Goal: Transaction & Acquisition: Purchase product/service

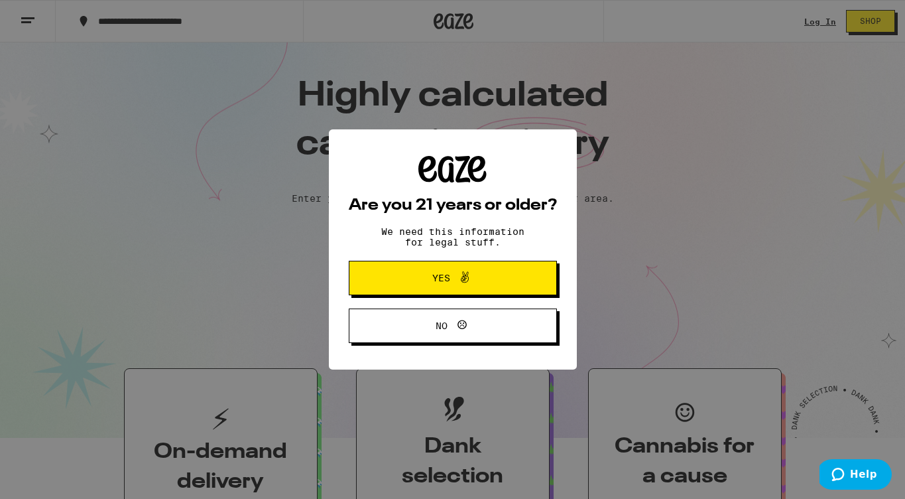
click at [435, 282] on span "Yes" at bounding box center [441, 277] width 18 height 9
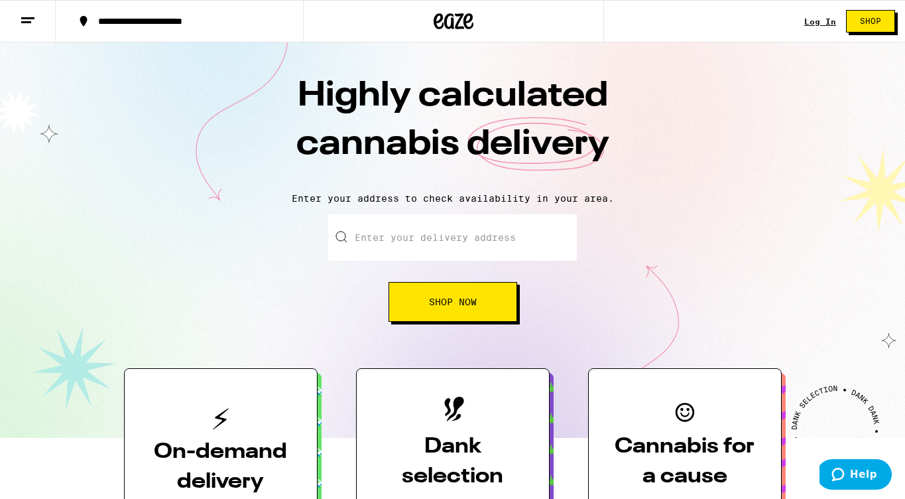
click at [826, 21] on link "Log In" at bounding box center [820, 21] width 32 height 9
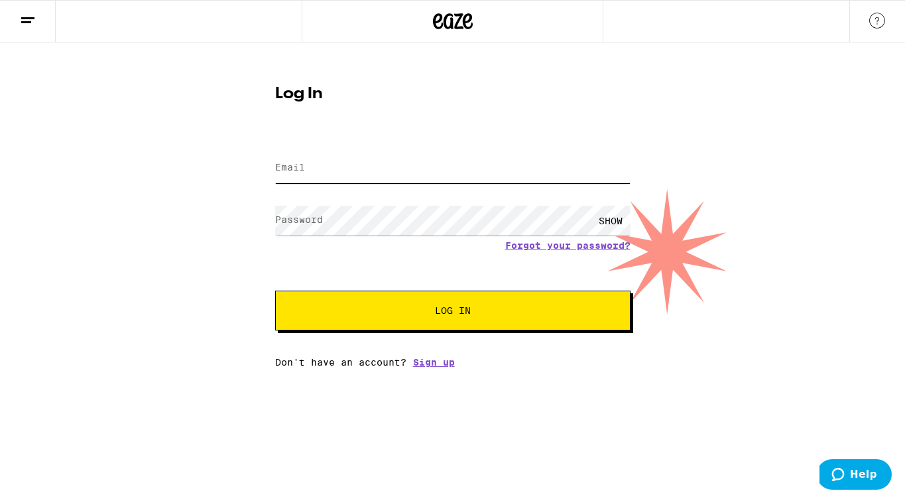
click at [452, 174] on input "Email" at bounding box center [452, 168] width 355 height 30
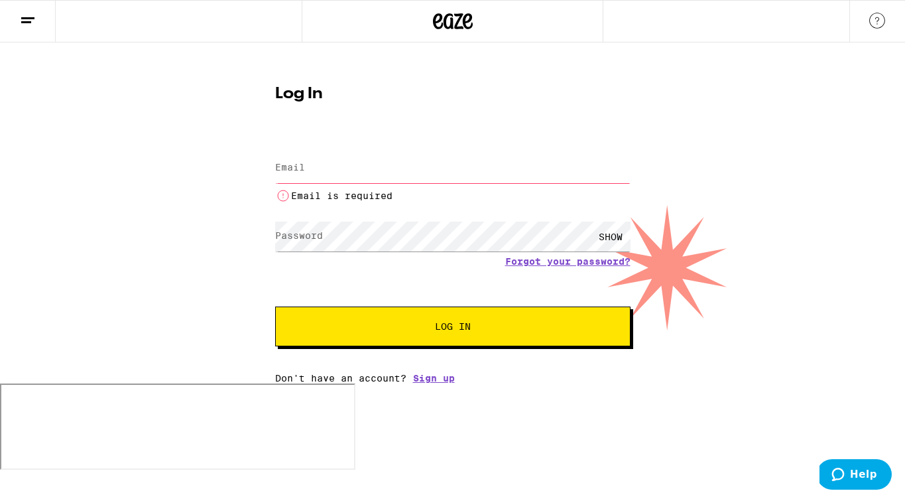
type input "[PERSON_NAME][EMAIL_ADDRESS][PERSON_NAME][DOMAIN_NAME]"
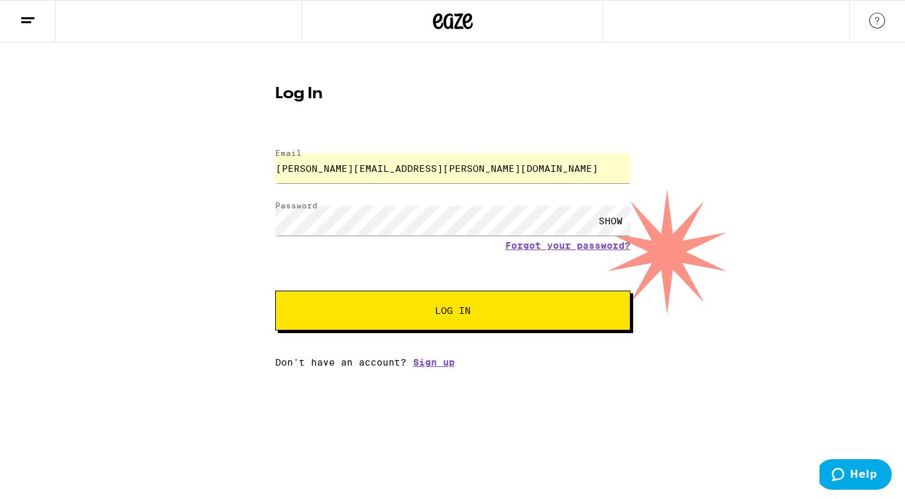
click at [410, 306] on button "Log In" at bounding box center [452, 310] width 355 height 40
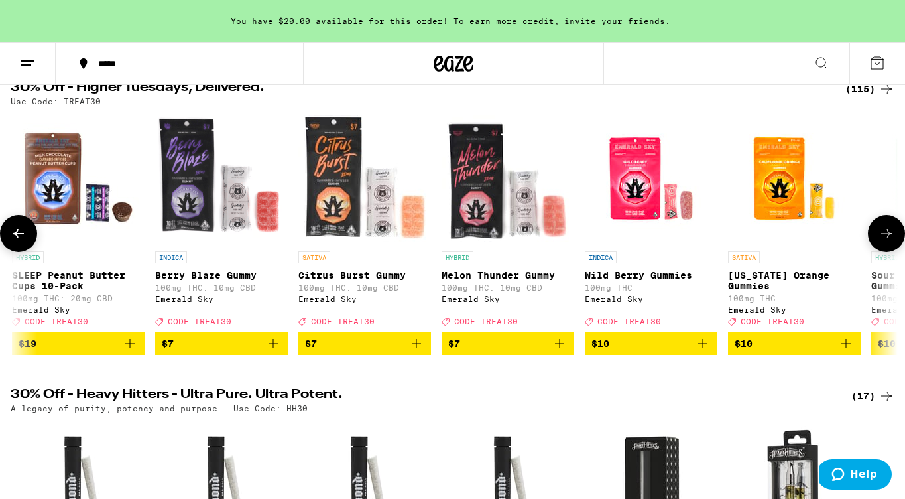
scroll to position [0, 1575]
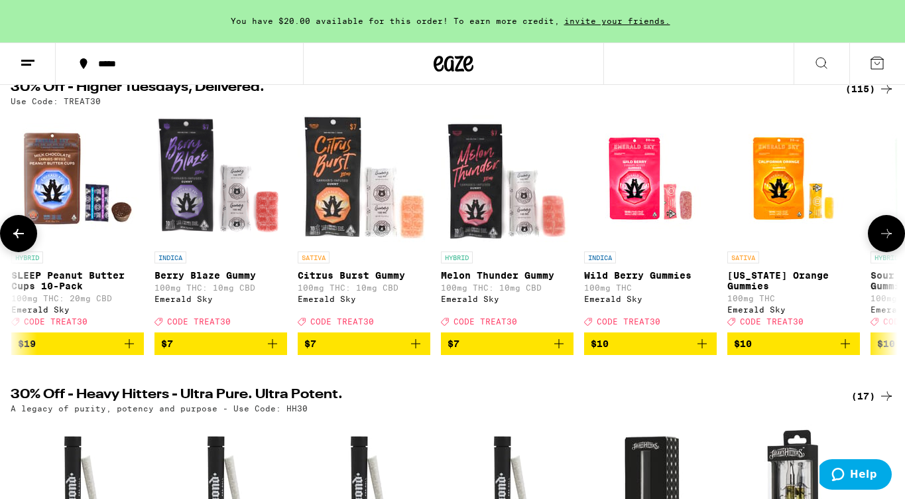
click at [380, 351] on span "$7" at bounding box center [363, 344] width 119 height 16
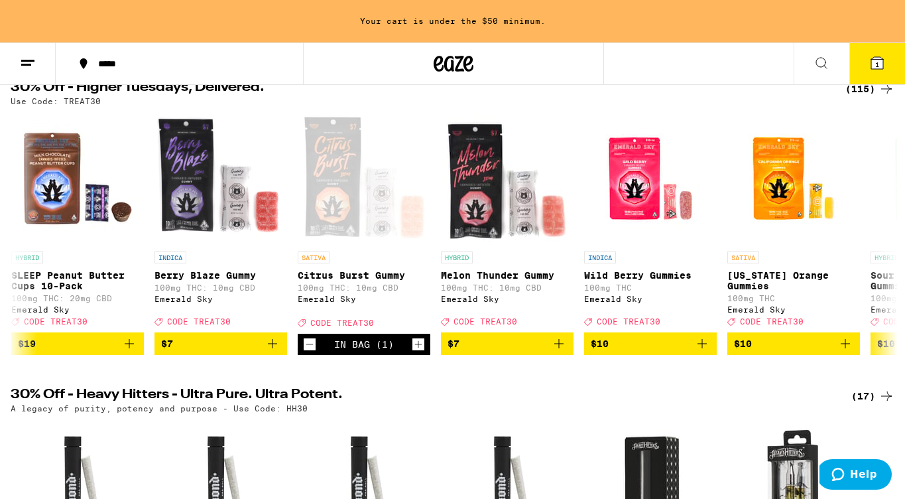
click at [867, 66] on button "1" at bounding box center [877, 63] width 56 height 41
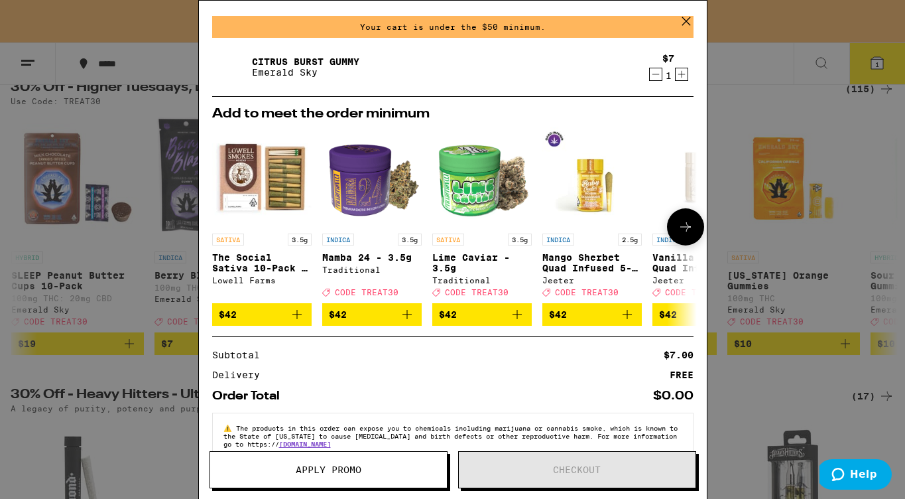
scroll to position [73, 0]
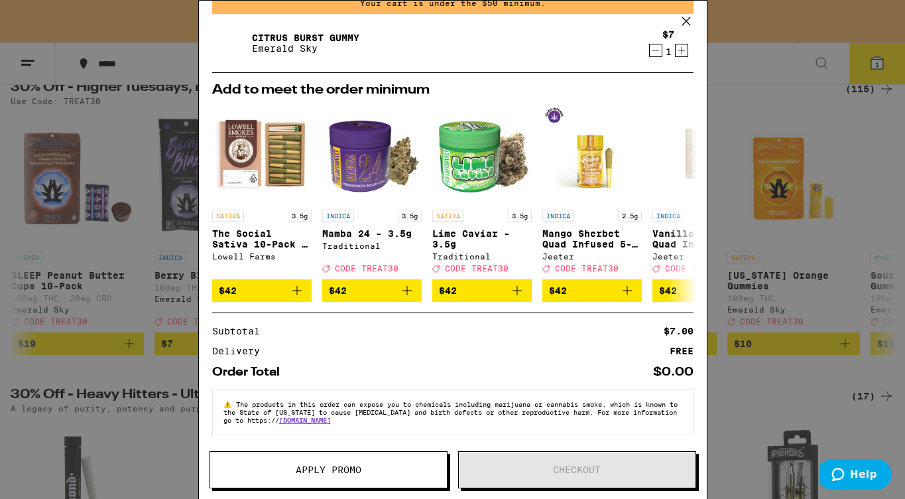
click at [127, 385] on div "Your Cart Your cart is under the $50 minimum. Citrus Burst Gummy Emerald Sky $7…" at bounding box center [452, 249] width 905 height 499
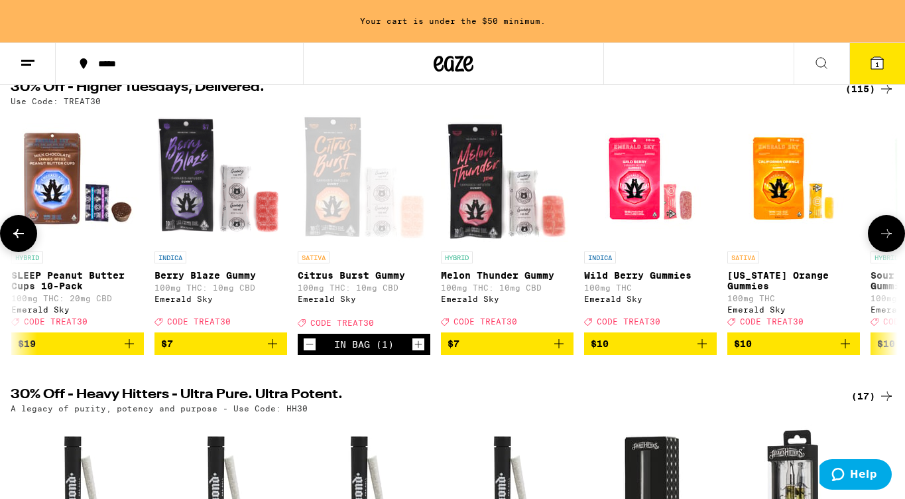
click at [422, 352] on icon "Increment" at bounding box center [418, 344] width 12 height 16
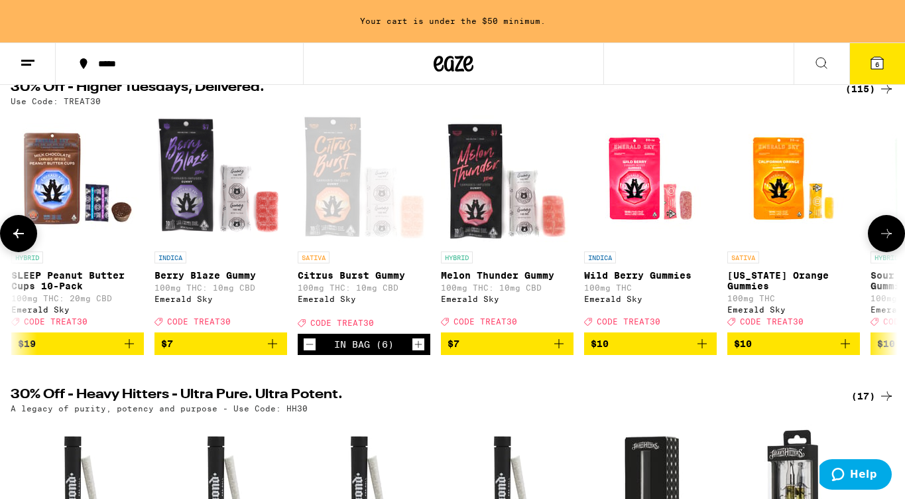
click at [422, 352] on icon "Increment" at bounding box center [418, 344] width 12 height 16
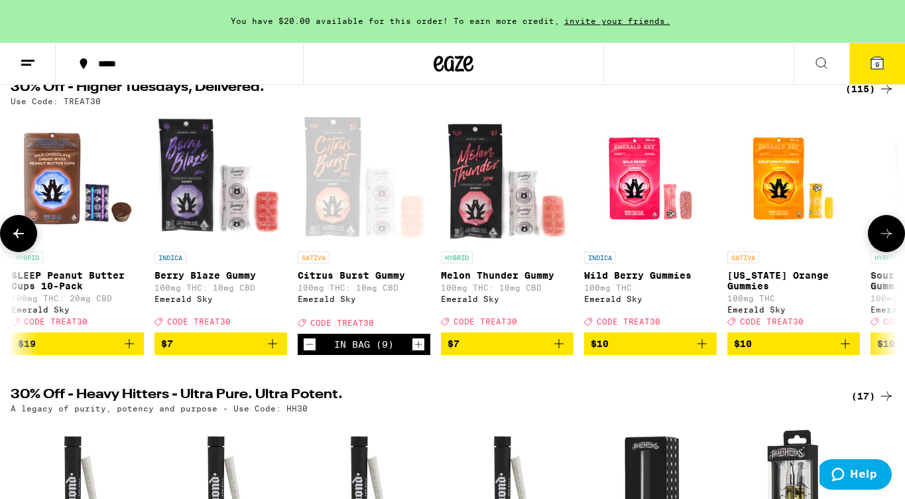
click at [311, 352] on icon "Decrement" at bounding box center [310, 344] width 12 height 16
click at [875, 58] on icon at bounding box center [877, 63] width 12 height 12
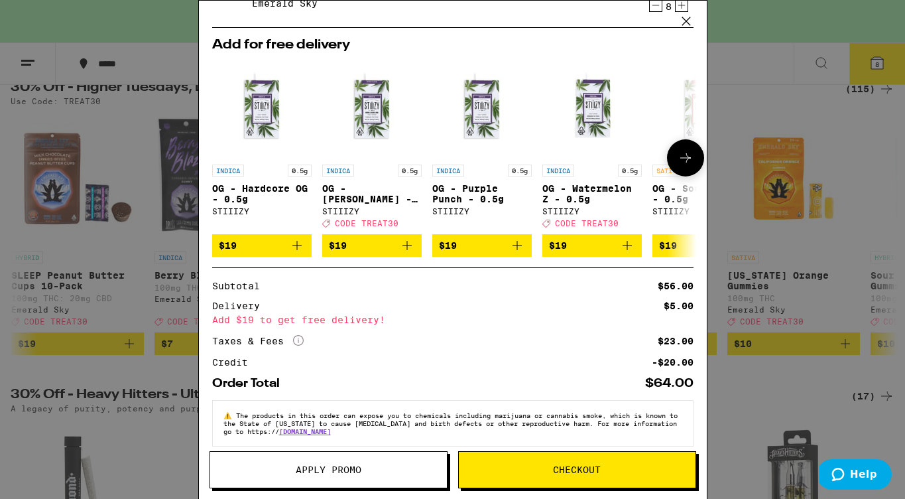
scroll to position [130, 0]
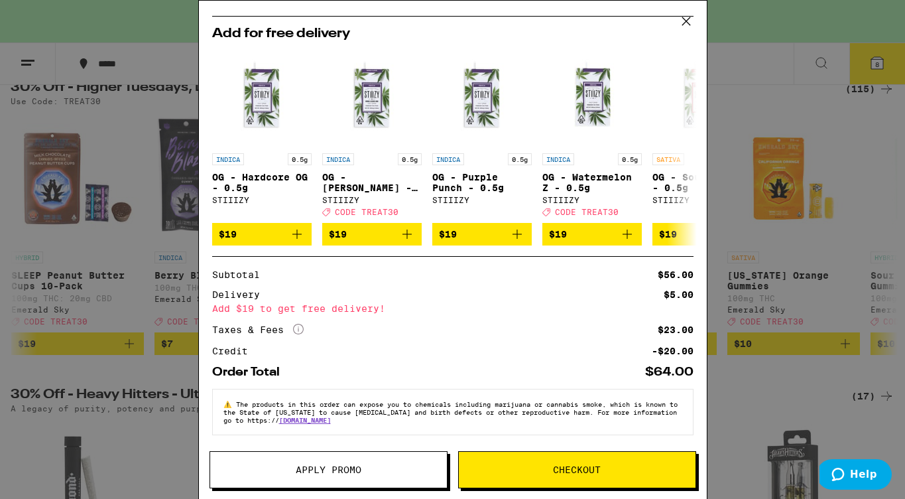
click at [254, 459] on button "Apply Promo" at bounding box center [329, 469] width 238 height 37
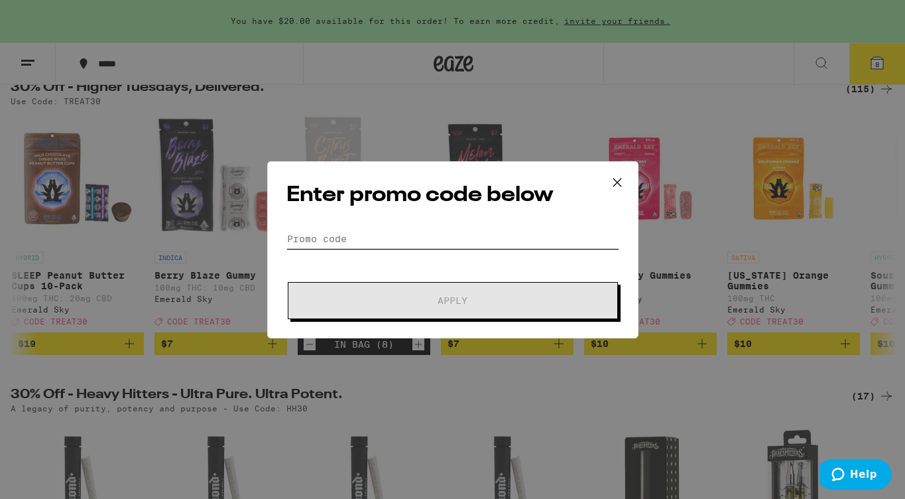
click at [348, 229] on input "Promo Code" at bounding box center [452, 239] width 333 height 20
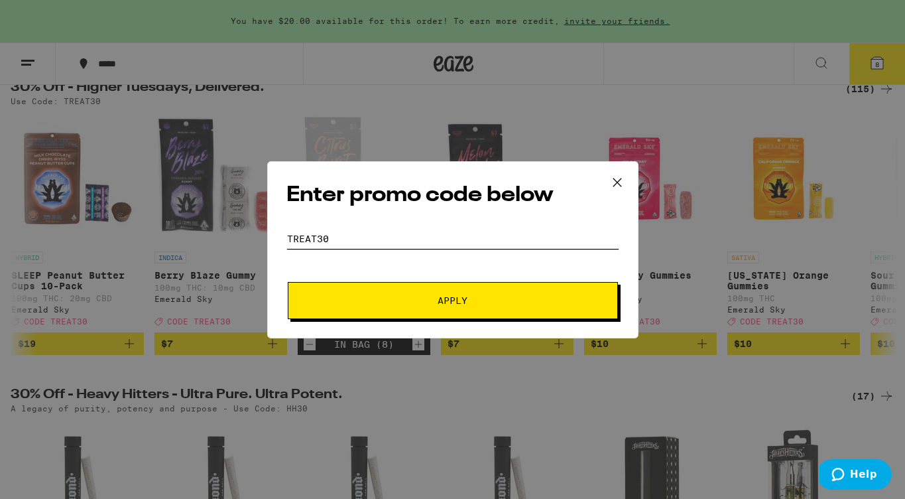
type input "TREAT30"
click at [379, 290] on button "Apply" at bounding box center [453, 300] width 330 height 37
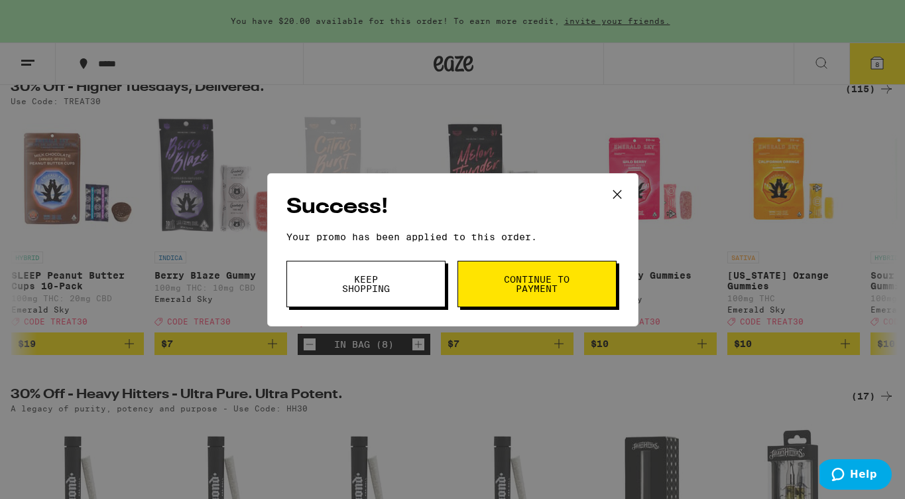
click at [425, 271] on button "Keep Shopping" at bounding box center [365, 284] width 159 height 46
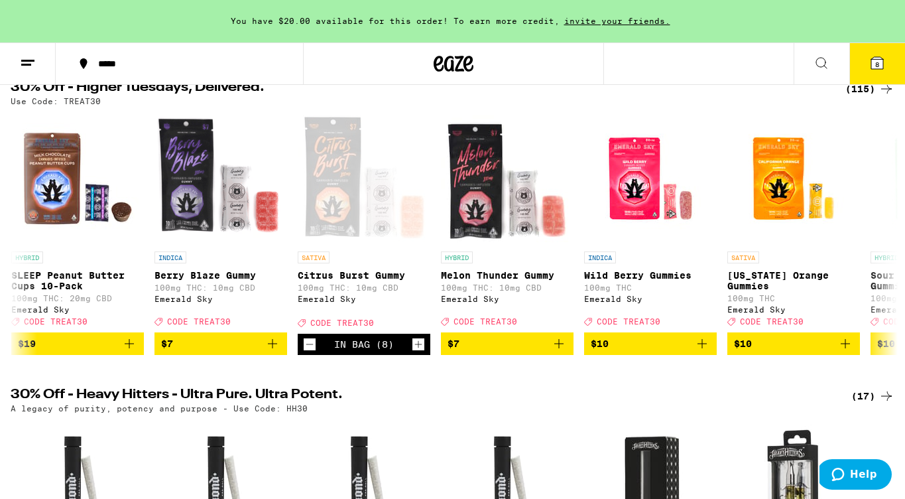
click at [873, 64] on icon at bounding box center [877, 63] width 12 height 12
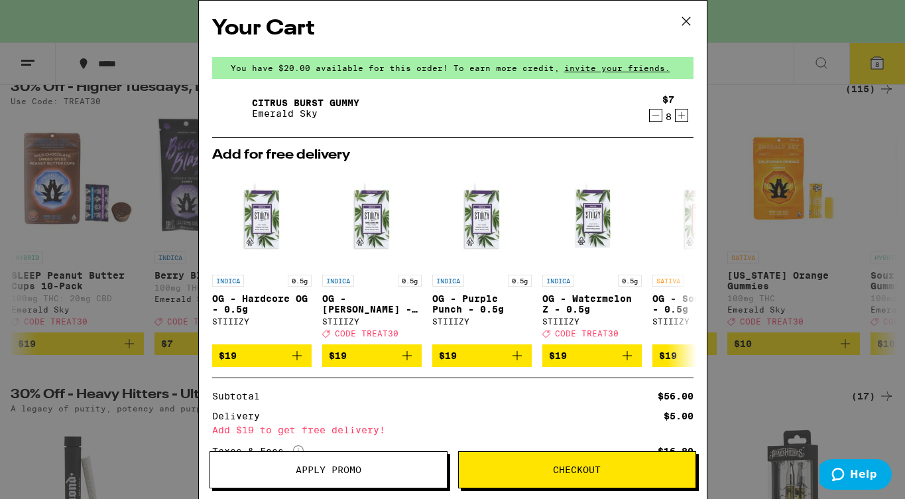
click at [689, 14] on icon at bounding box center [686, 21] width 20 height 20
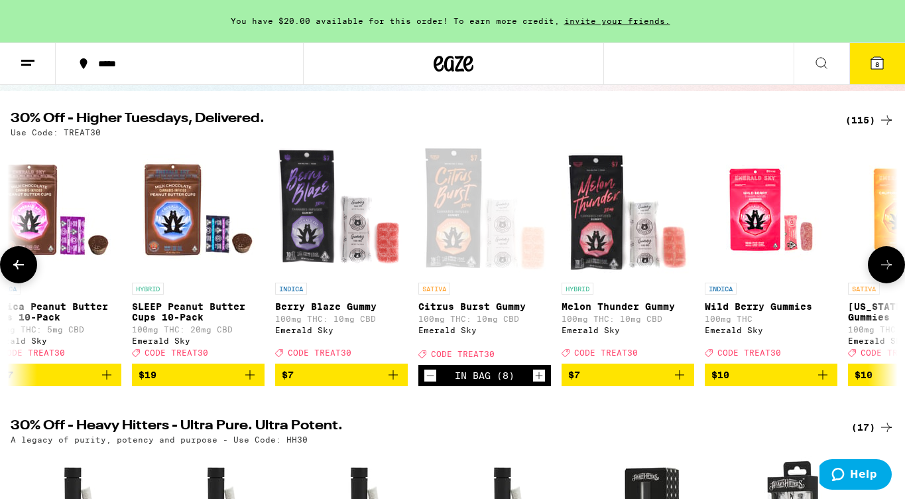
scroll to position [0, 1460]
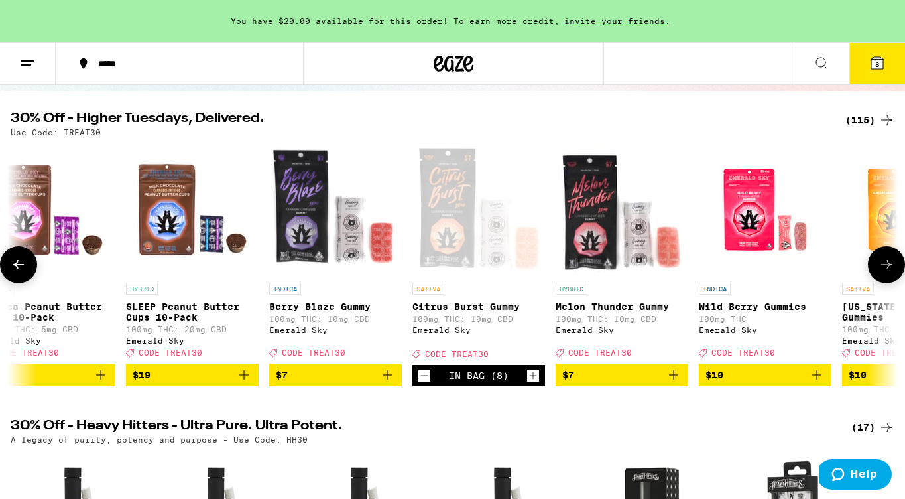
click at [385, 383] on icon "Add to bag" at bounding box center [387, 375] width 16 height 16
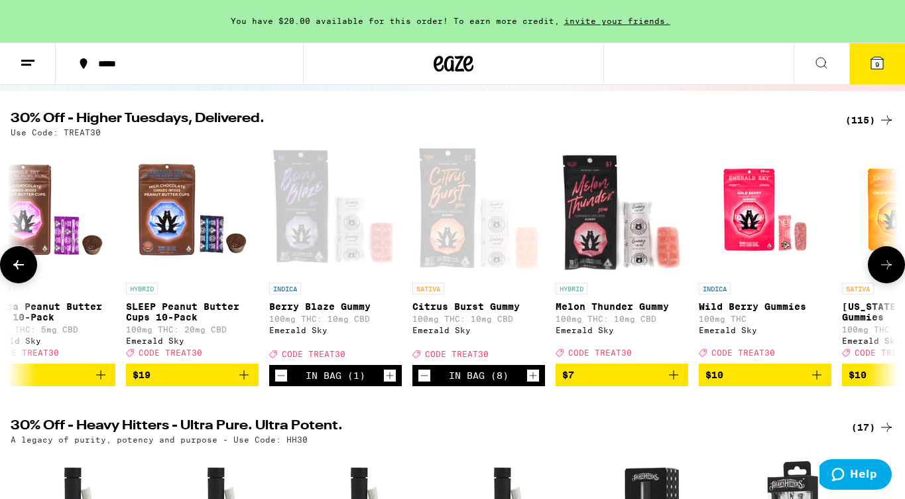
click at [672, 380] on icon "Add to bag" at bounding box center [674, 375] width 16 height 16
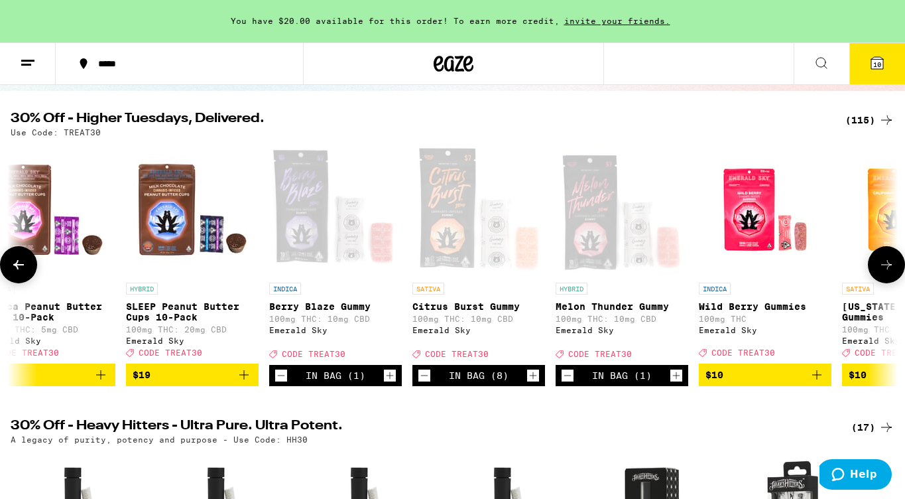
click at [678, 383] on icon "Increment" at bounding box center [676, 375] width 12 height 16
click at [387, 383] on icon "Increment" at bounding box center [390, 375] width 12 height 16
click at [423, 383] on icon "Decrement" at bounding box center [424, 375] width 12 height 16
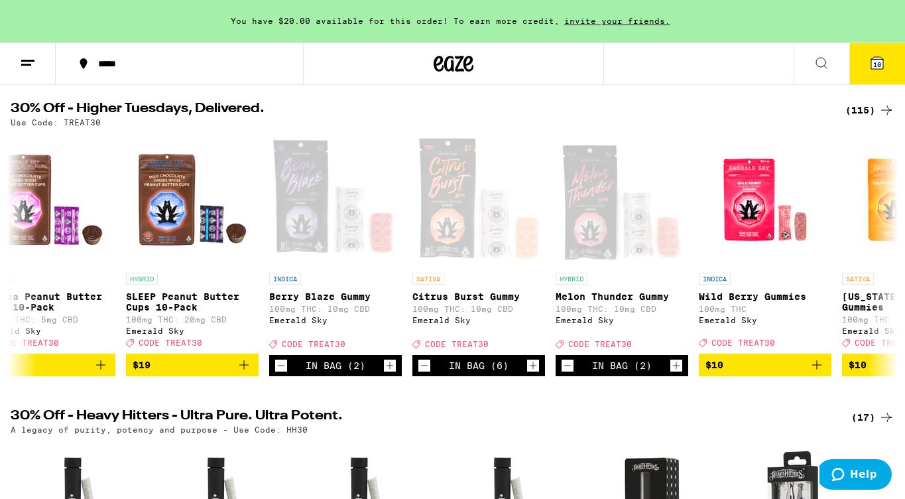
scroll to position [133, 0]
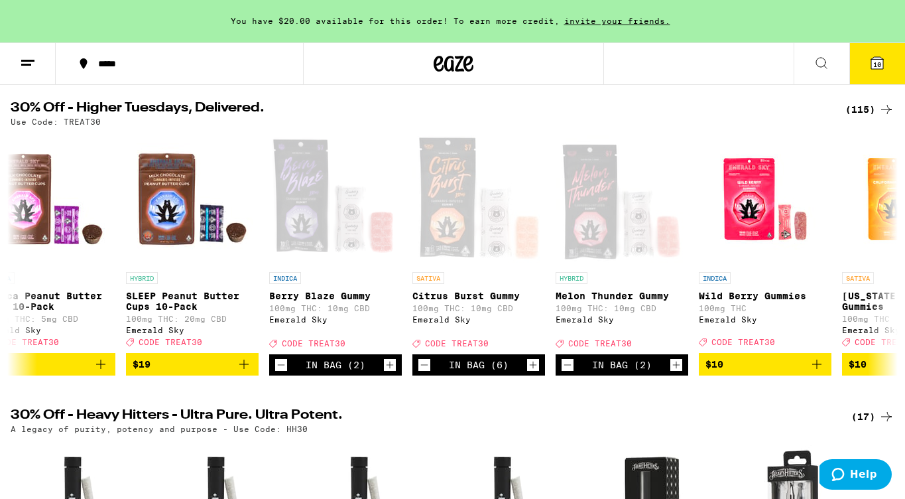
click at [872, 68] on icon at bounding box center [877, 63] width 12 height 12
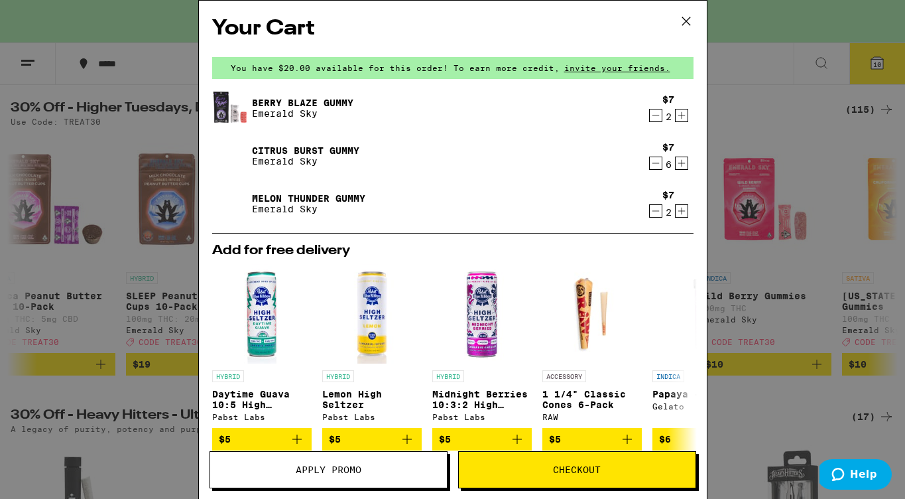
click at [683, 117] on icon "Increment" at bounding box center [682, 115] width 12 height 16
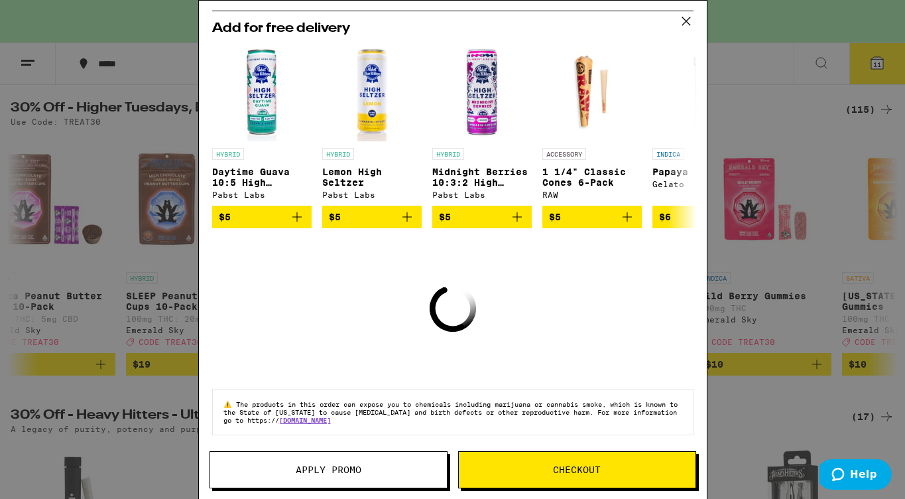
scroll to position [231, 0]
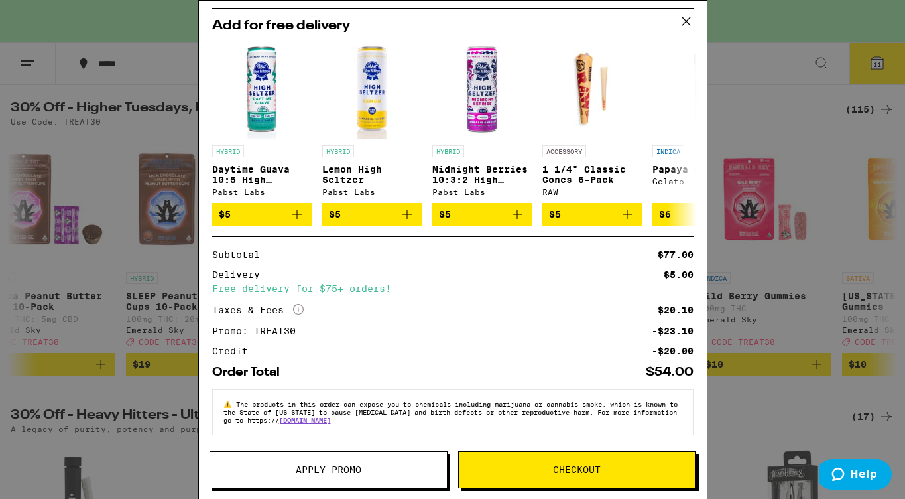
click at [503, 459] on button "Checkout" at bounding box center [577, 469] width 238 height 37
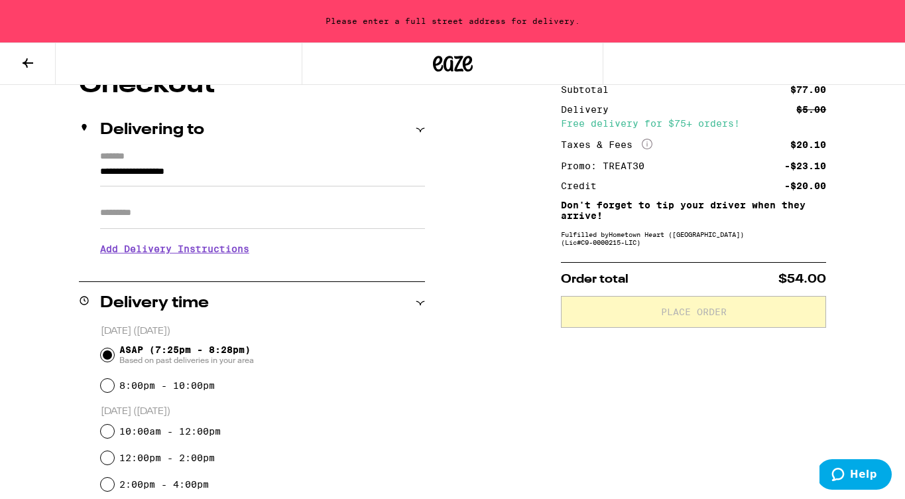
scroll to position [104, 0]
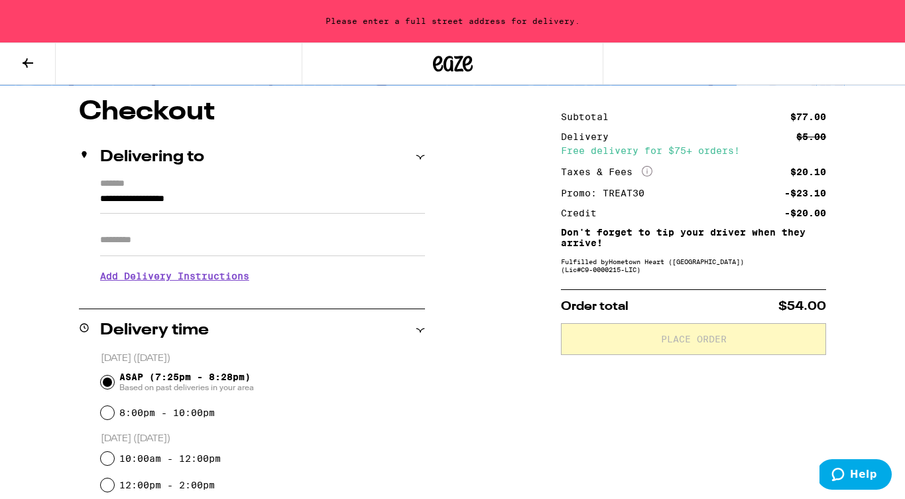
click at [318, 202] on input "**********" at bounding box center [262, 202] width 325 height 23
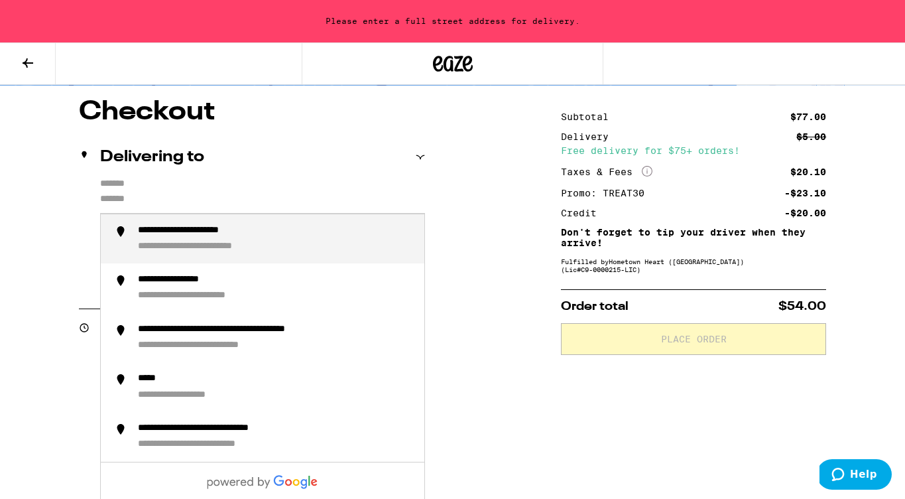
type input "**********"
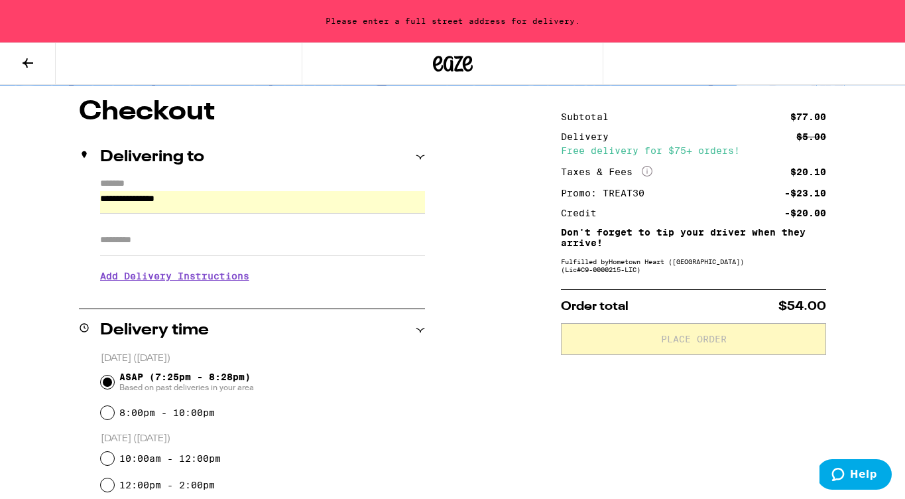
click at [211, 247] on input "Apt/Suite" at bounding box center [262, 240] width 325 height 32
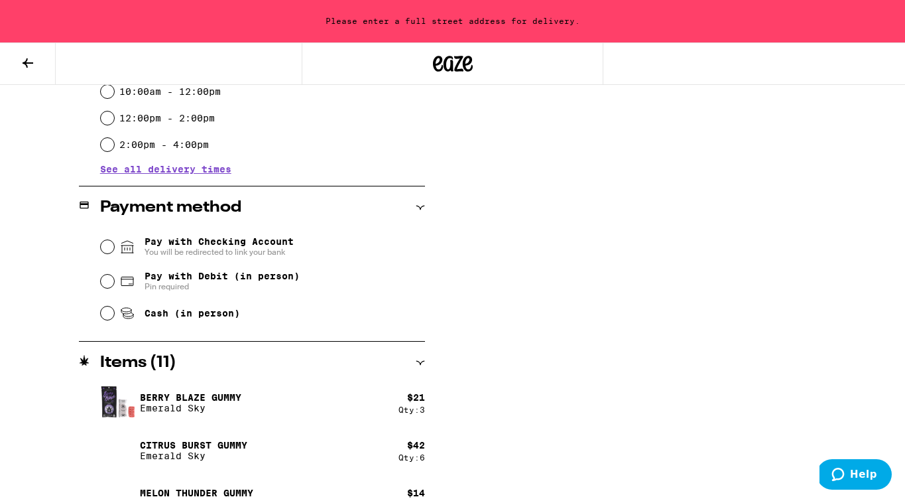
scroll to position [485, 0]
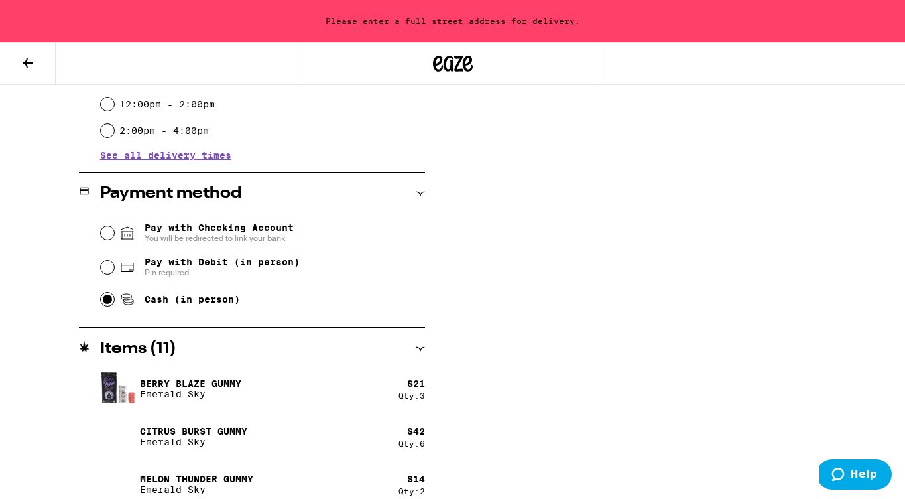
click at [109, 298] on input "Cash (in person)" at bounding box center [107, 298] width 13 height 13
radio input "true"
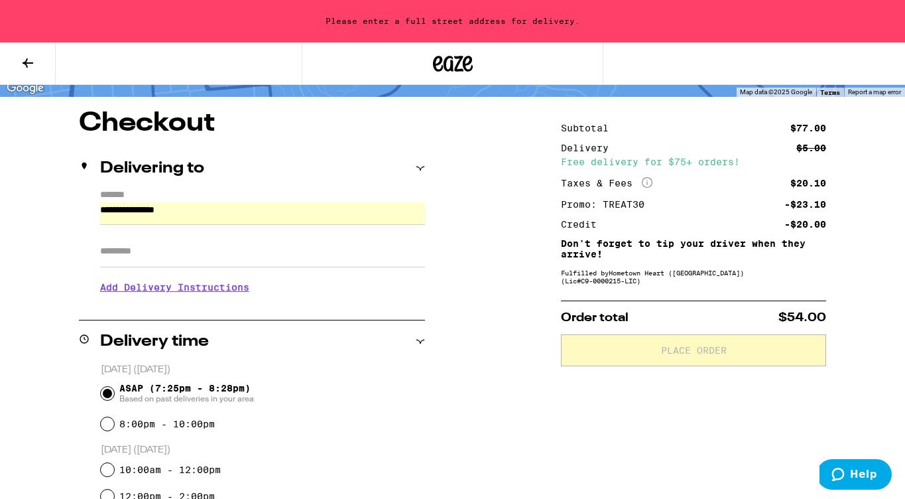
scroll to position [86, 0]
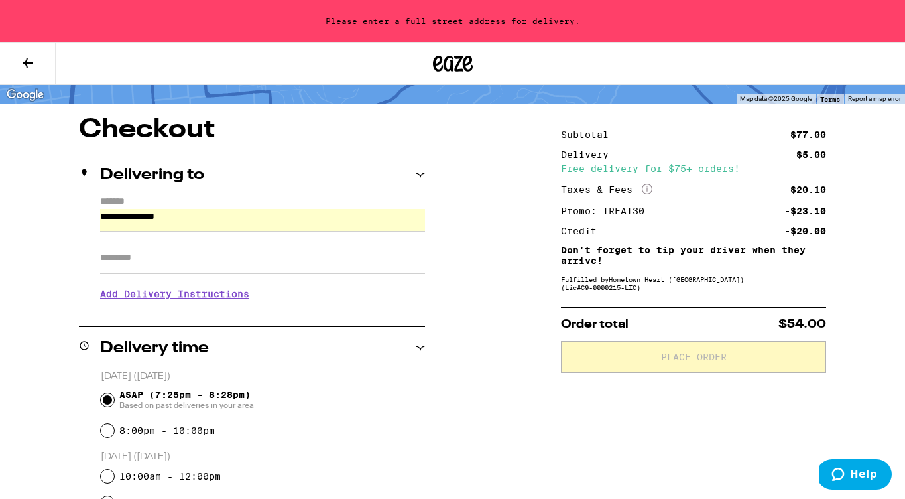
click at [279, 219] on input "**********" at bounding box center [262, 220] width 325 height 23
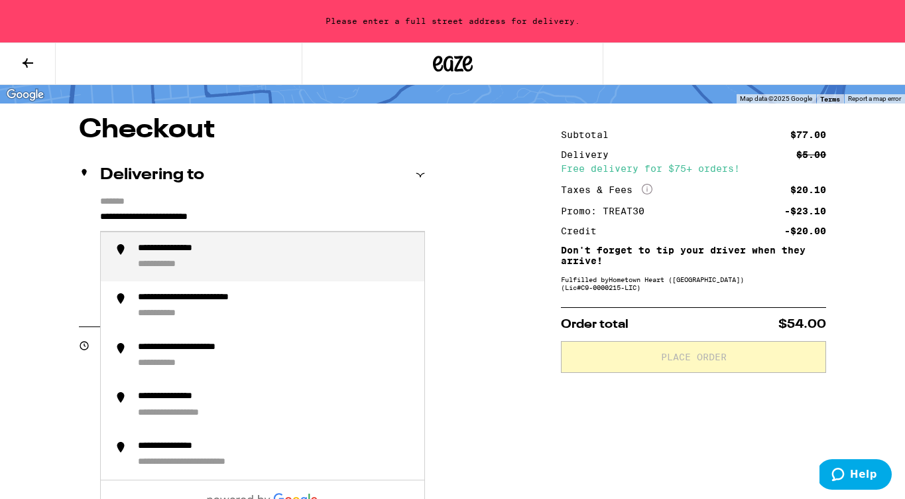
click at [187, 261] on div "**********" at bounding box center [171, 265] width 66 height 13
type input "**********"
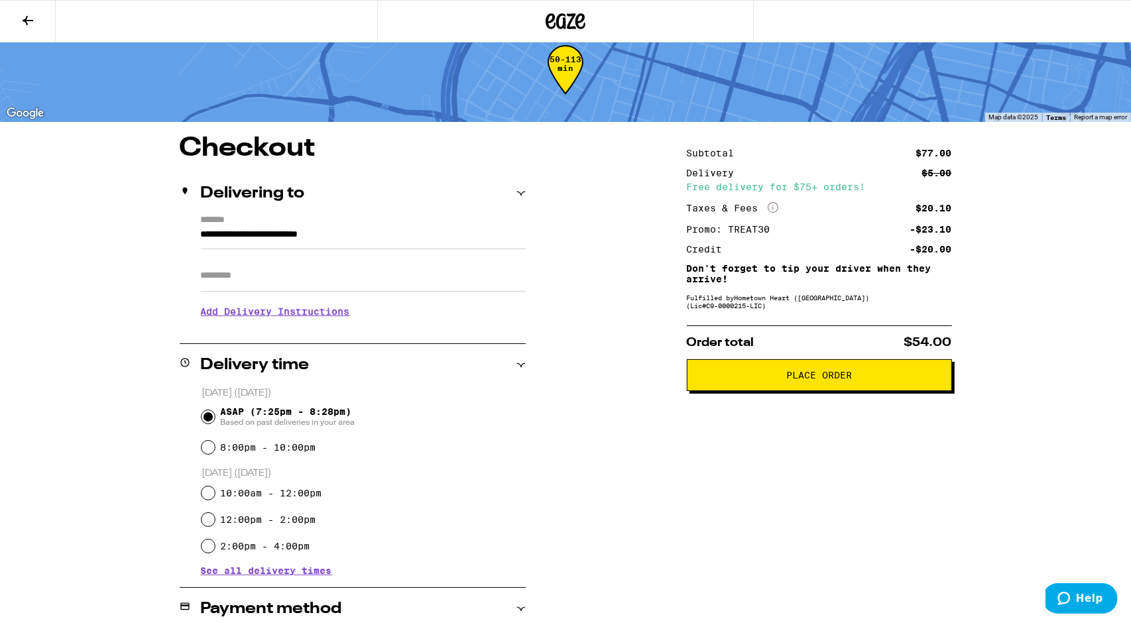
scroll to position [0, 0]
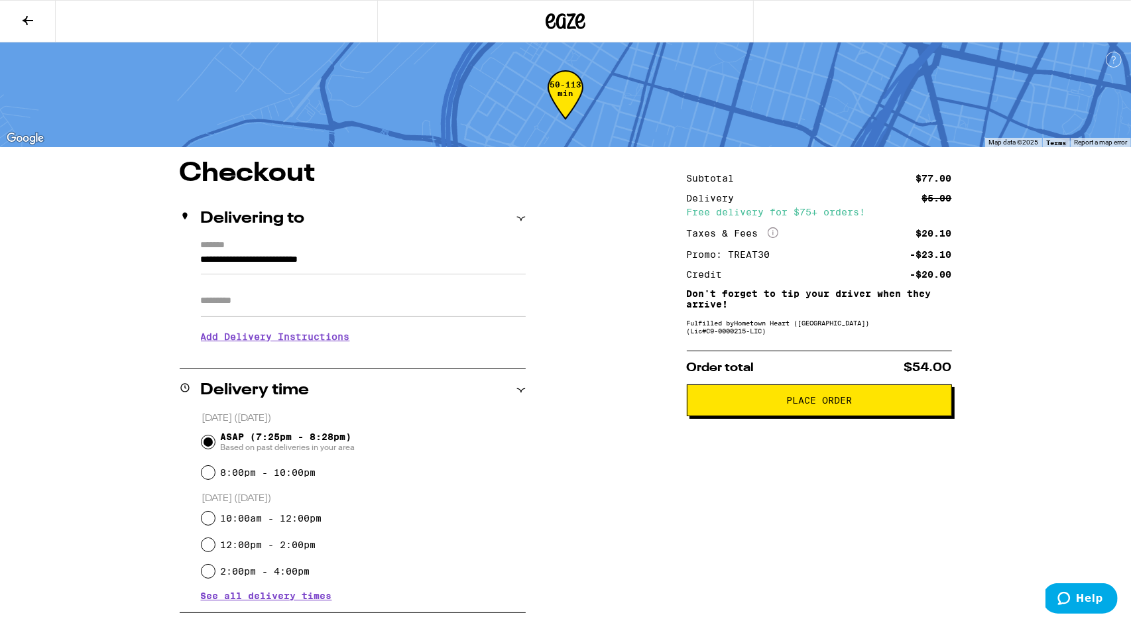
click at [736, 404] on span "Place Order" at bounding box center [819, 400] width 243 height 9
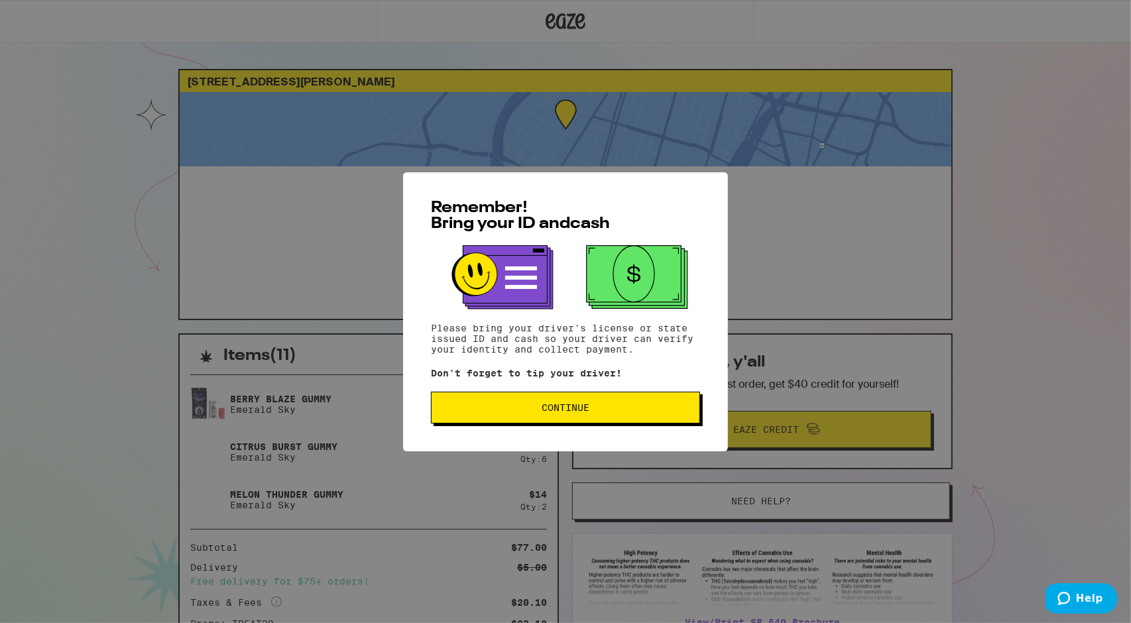
click at [521, 406] on span "Continue" at bounding box center [565, 407] width 247 height 9
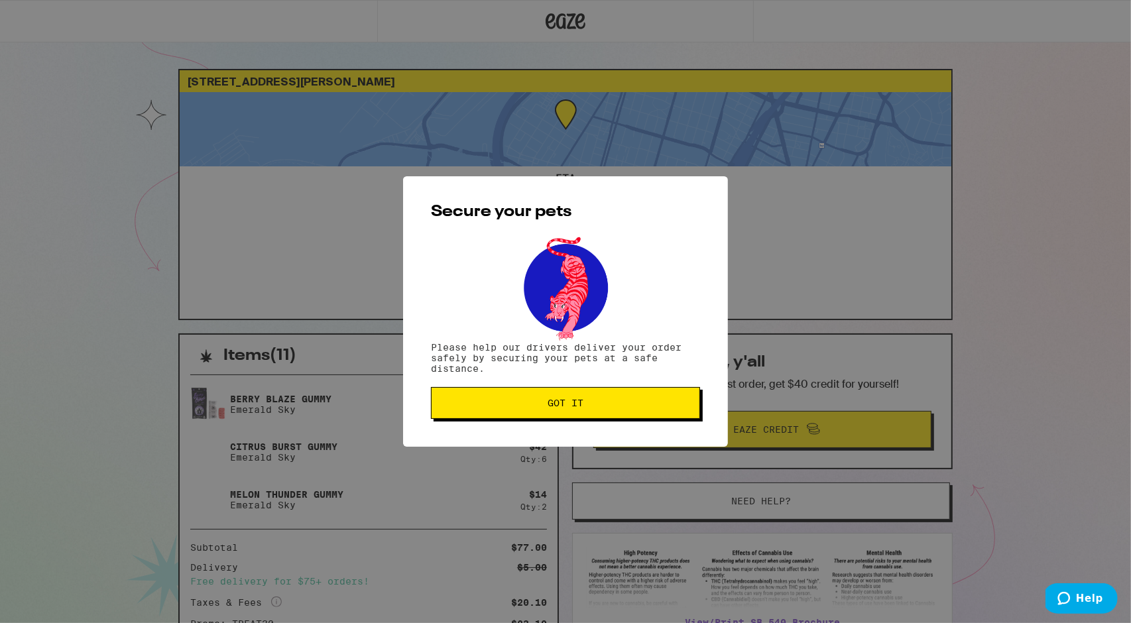
click at [521, 406] on span "Got it" at bounding box center [565, 403] width 247 height 9
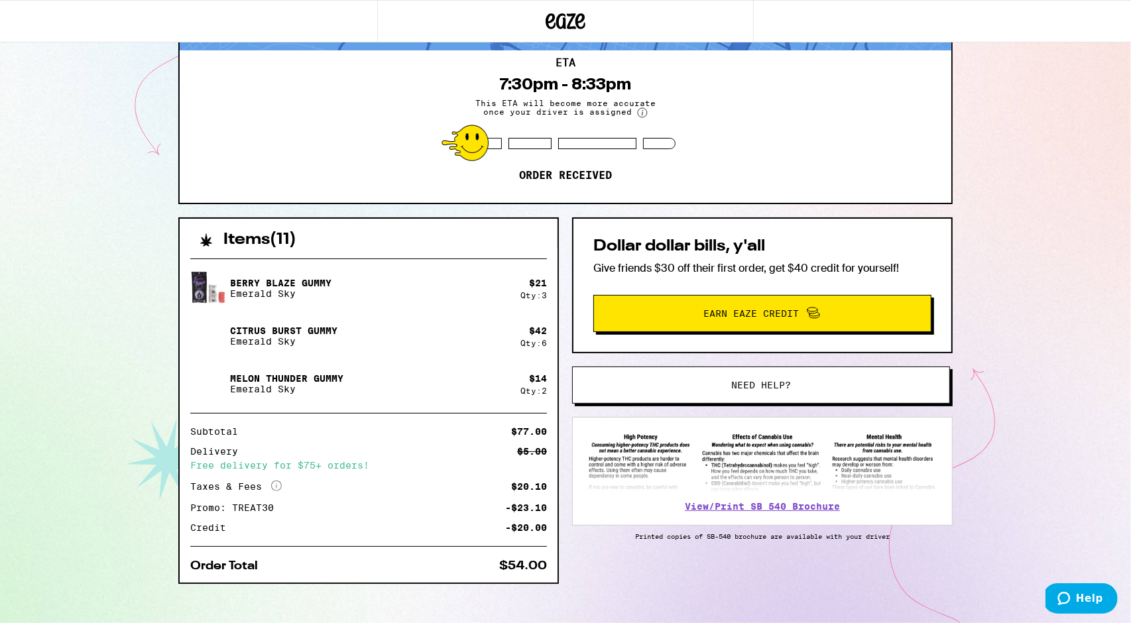
scroll to position [130, 0]
